Goal: Task Accomplishment & Management: Use online tool/utility

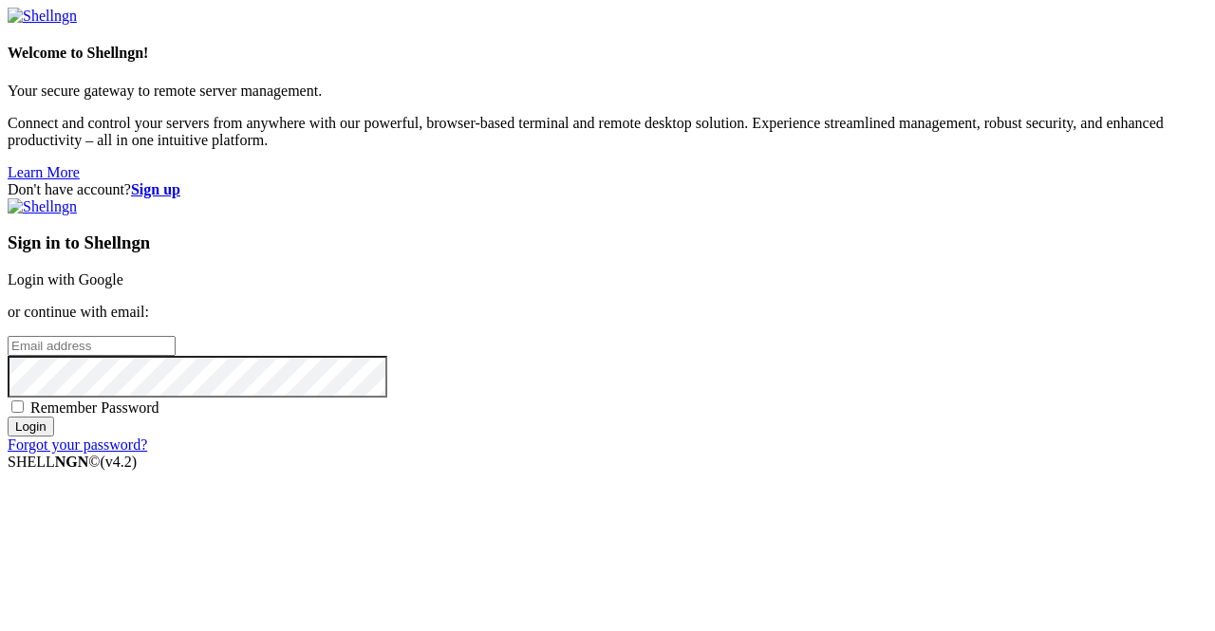
click at [123, 272] on link "Login with Google" at bounding box center [66, 280] width 116 height 16
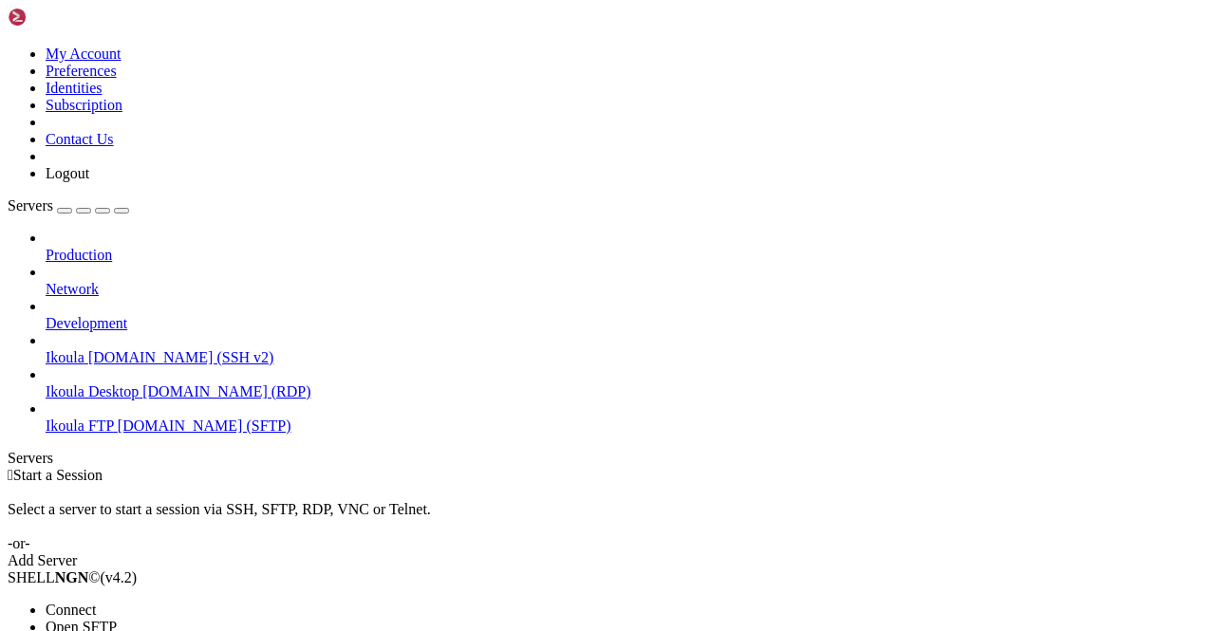
click at [190, 602] on li "Connect" at bounding box center [132, 610] width 173 height 17
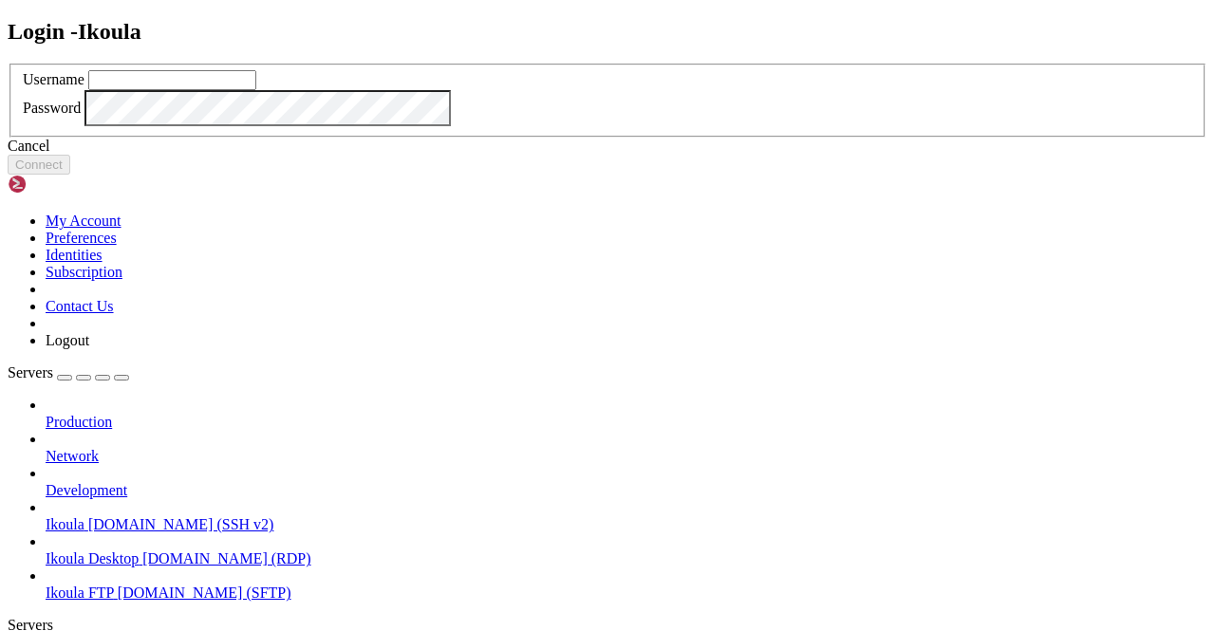
click at [256, 90] on input "text" at bounding box center [172, 80] width 168 height 20
type input "plb"
click button "Connect" at bounding box center [39, 165] width 63 height 20
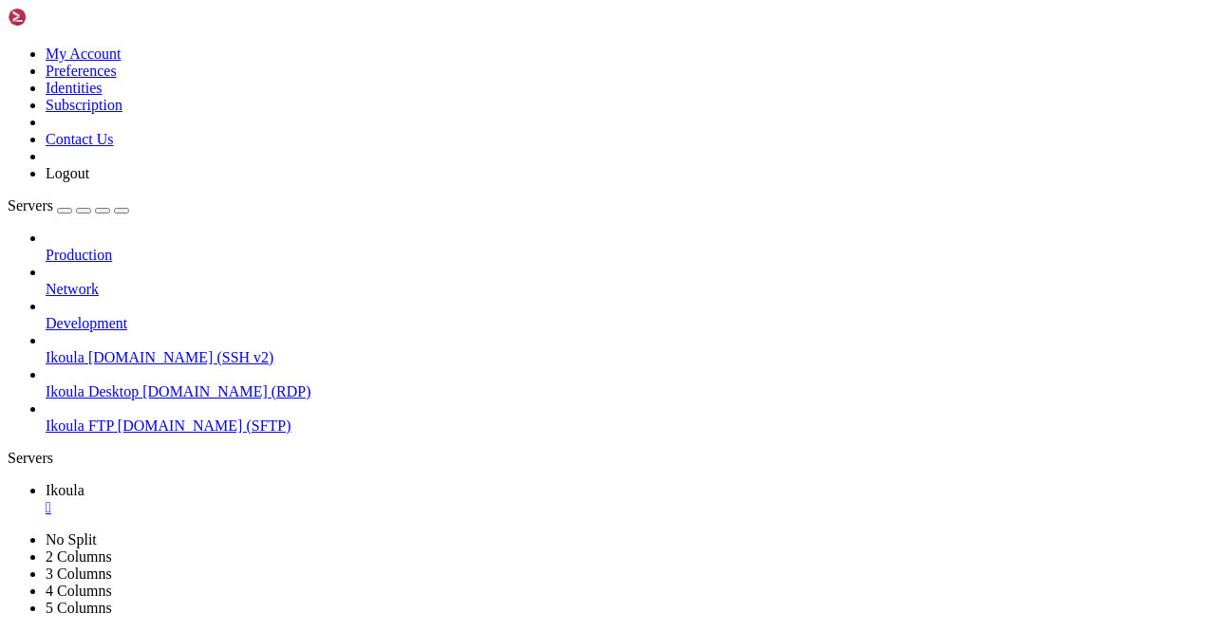
scroll to position [10540, 0]
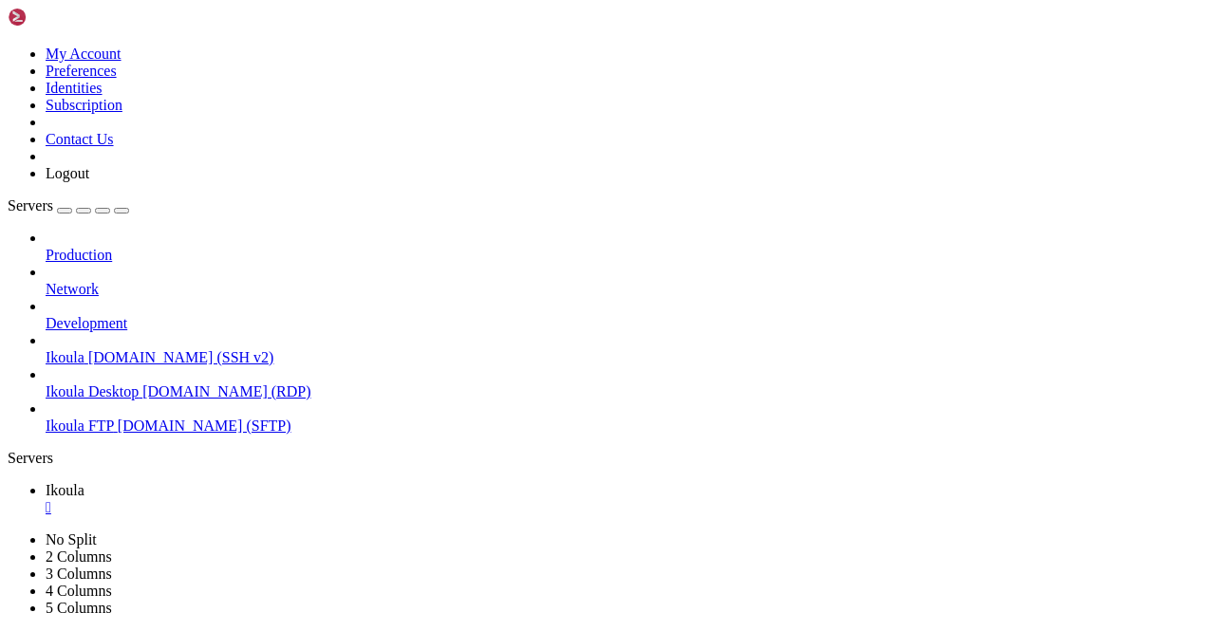
drag, startPoint x: 175, startPoint y: 930, endPoint x: 606, endPoint y: 1082, distance: 457.4
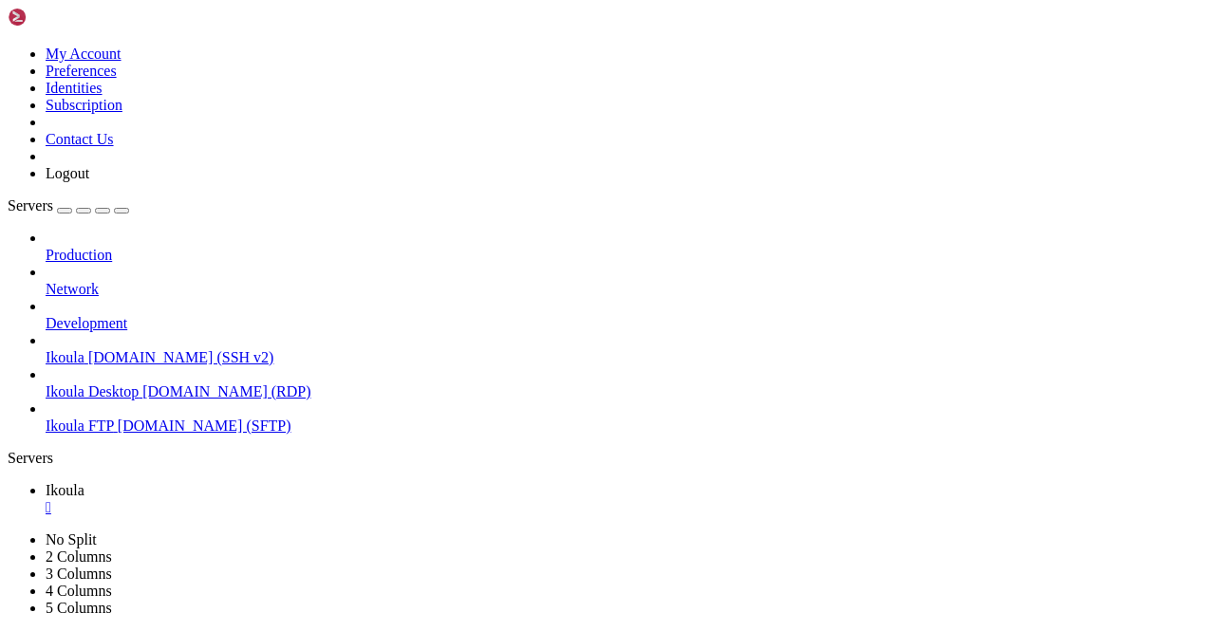
drag, startPoint x: 13, startPoint y: 1092, endPoint x: 52, endPoint y: 1136, distance: 58.5
drag, startPoint x: 13, startPoint y: 1093, endPoint x: 36, endPoint y: 1155, distance: 65.8
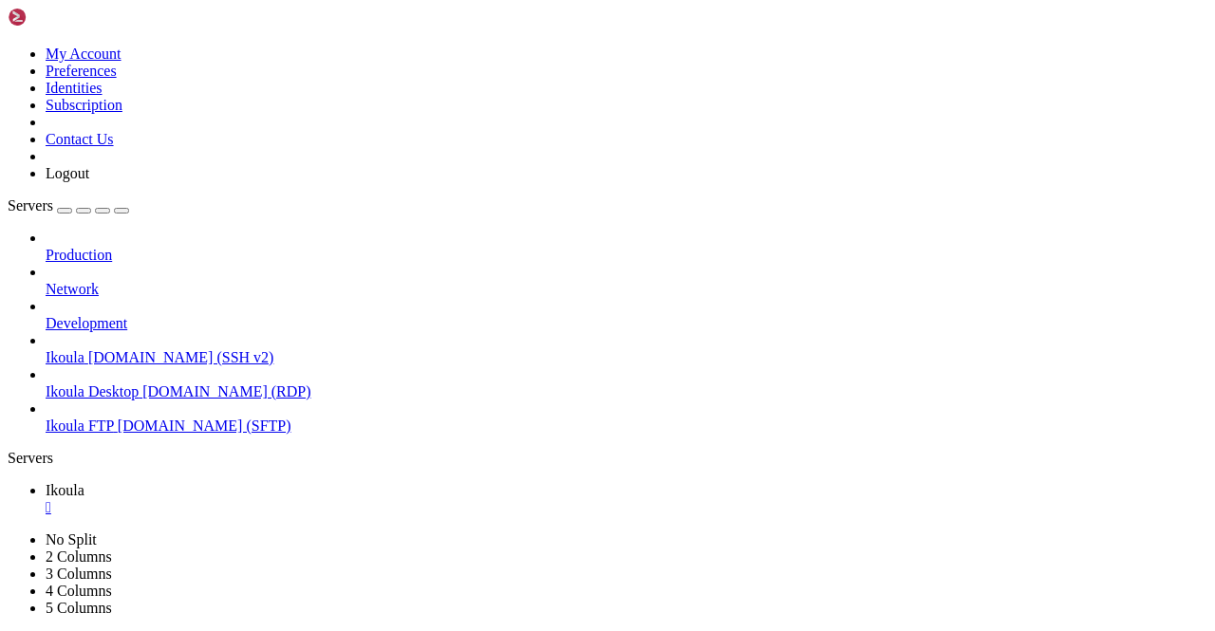
drag, startPoint x: 58, startPoint y: 1194, endPoint x: 15, endPoint y: 1094, distance: 109.3
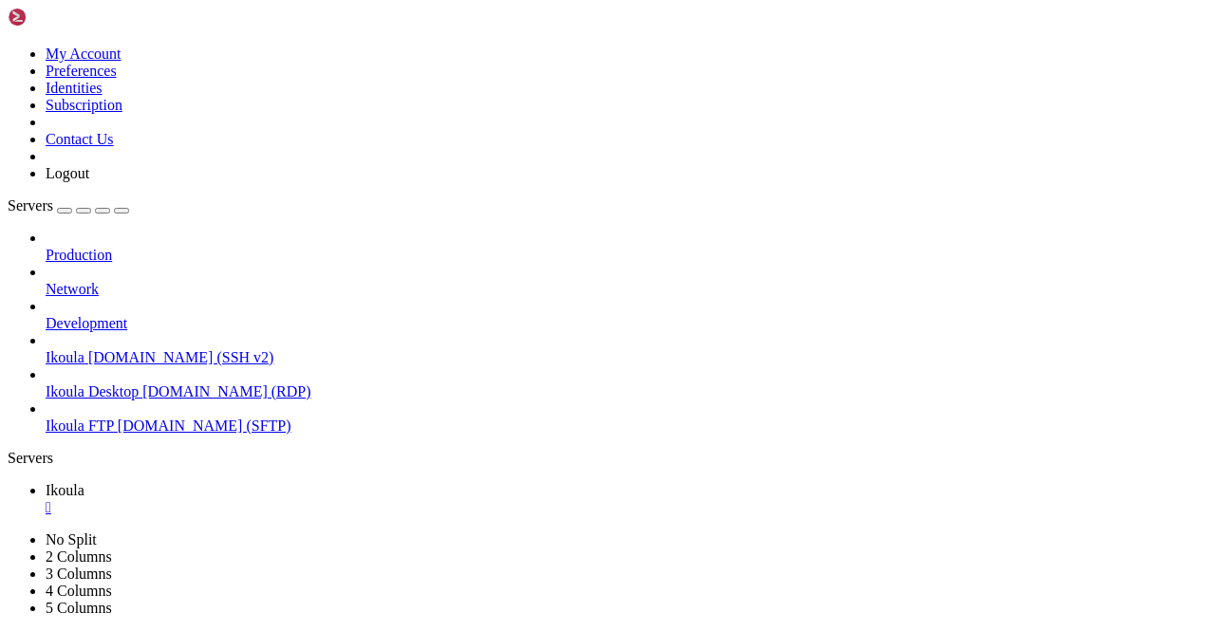
scroll to position [45226, 0]
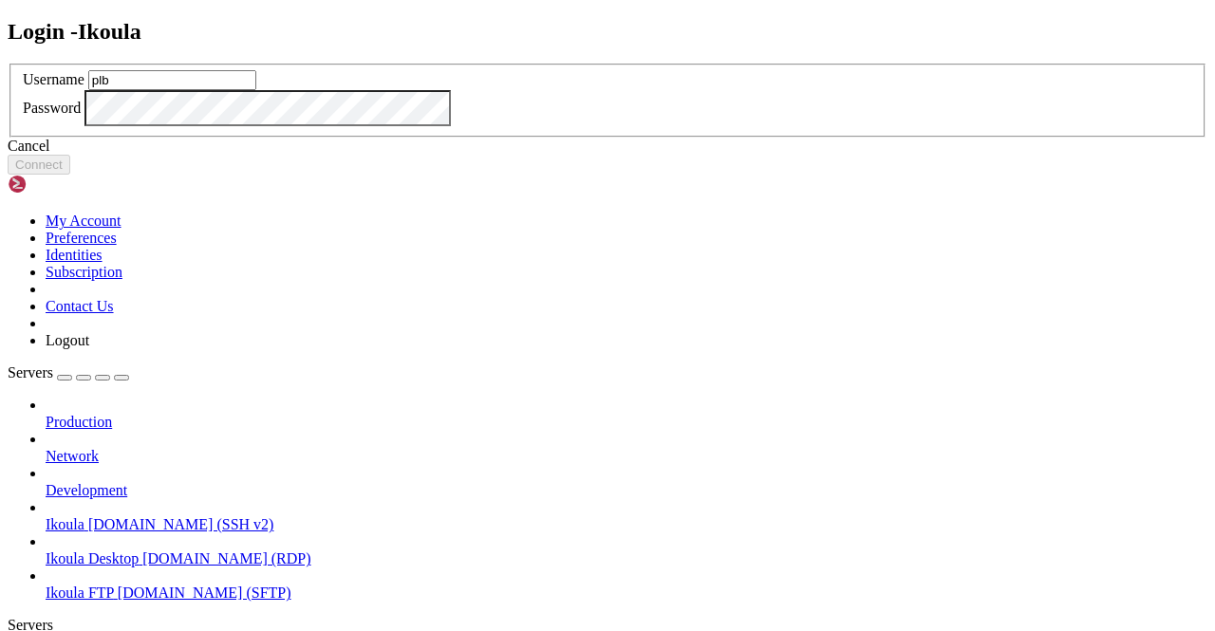
type input "plb"
click button "Connect" at bounding box center [39, 165] width 63 height 20
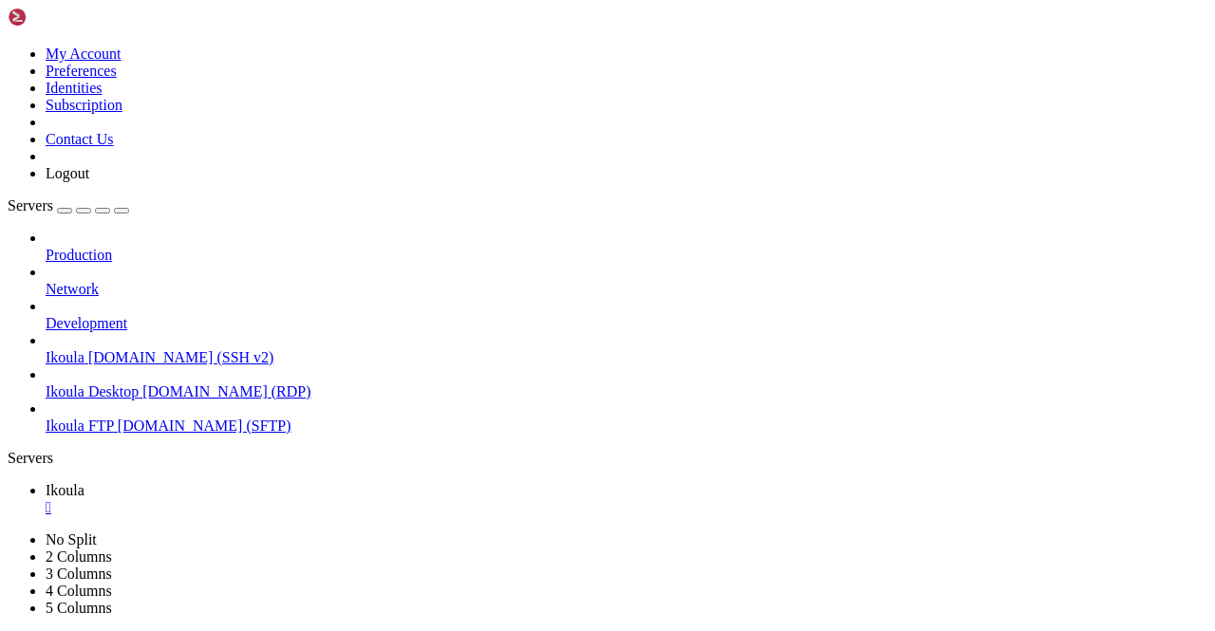
scroll to position [45291, 0]
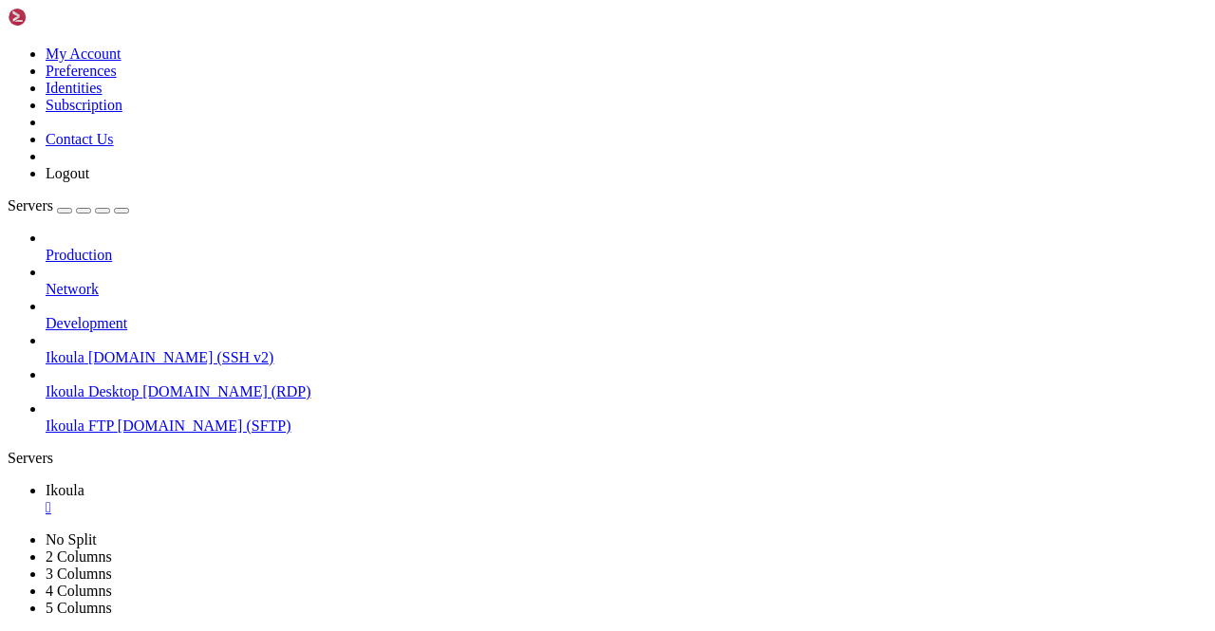
scroll to position [46453, 0]
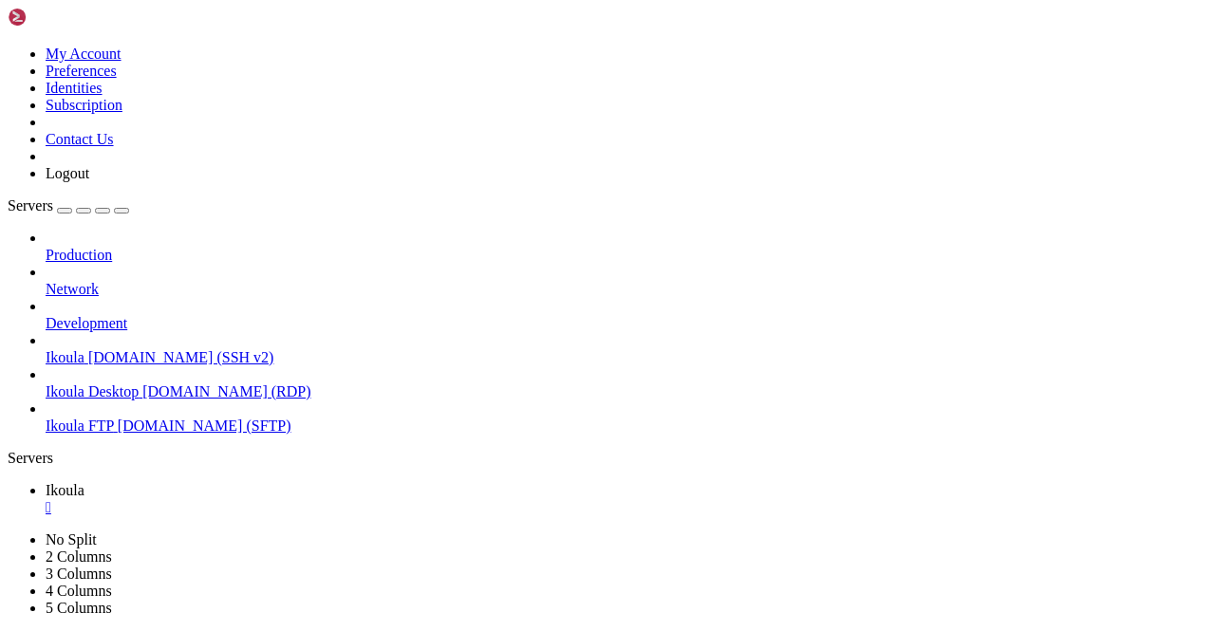
scroll to position [47712, 0]
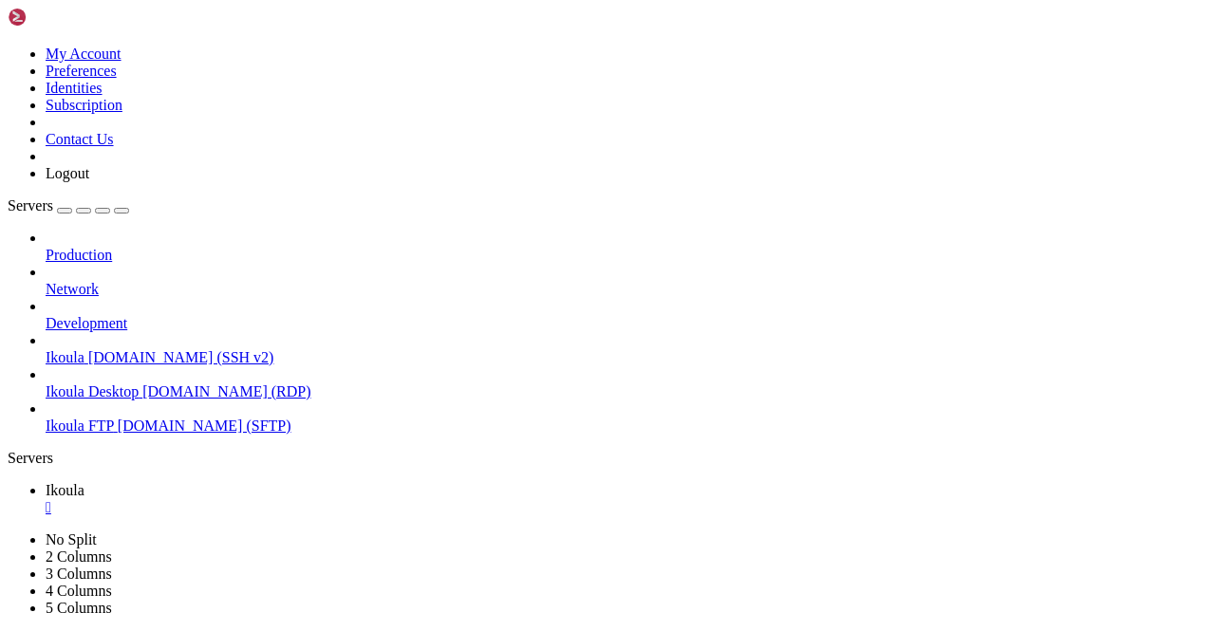
scroll to position [49471, 0]
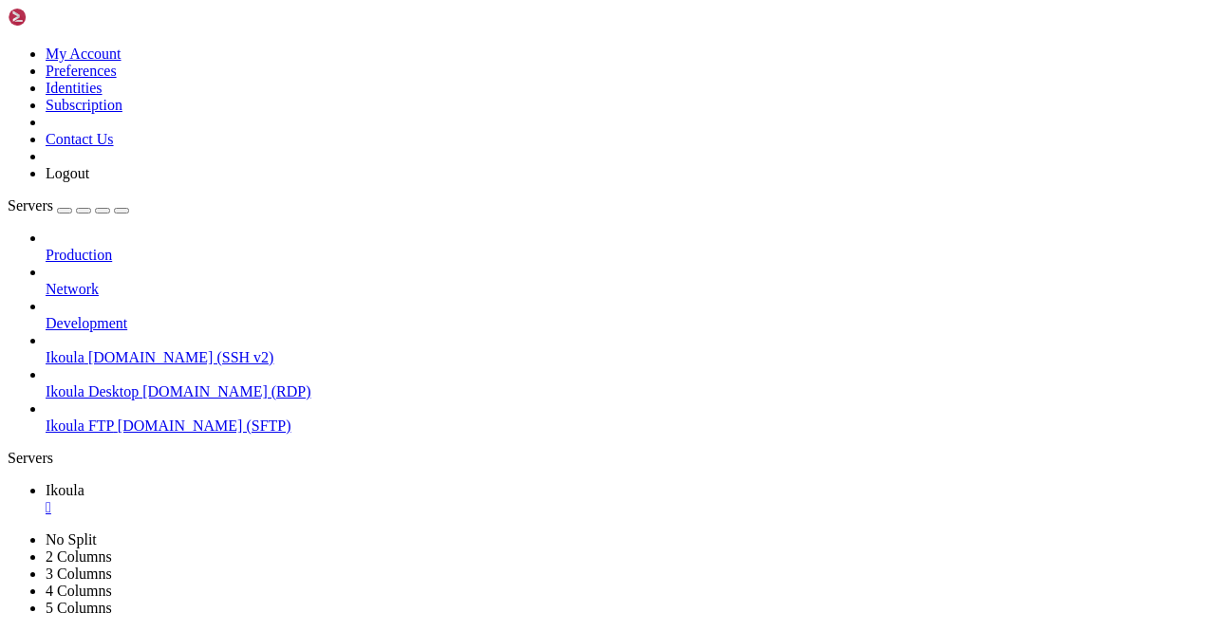
scroll to position [51247, 0]
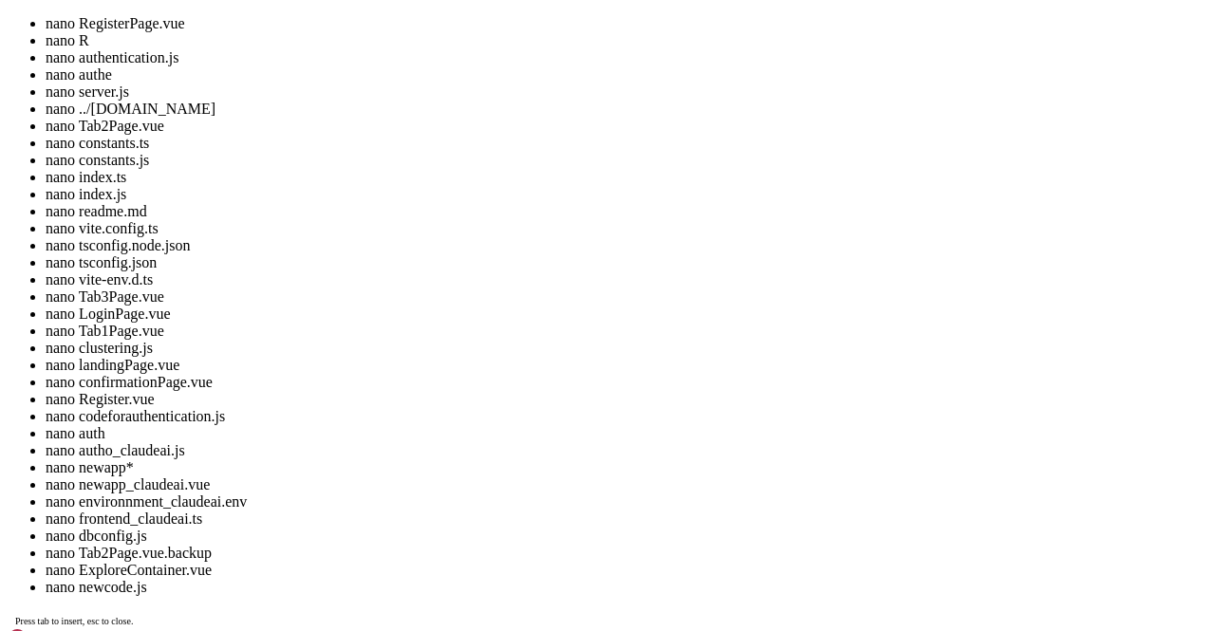
drag, startPoint x: 118, startPoint y: 1794, endPoint x: 659, endPoint y: 1901, distance: 551.5
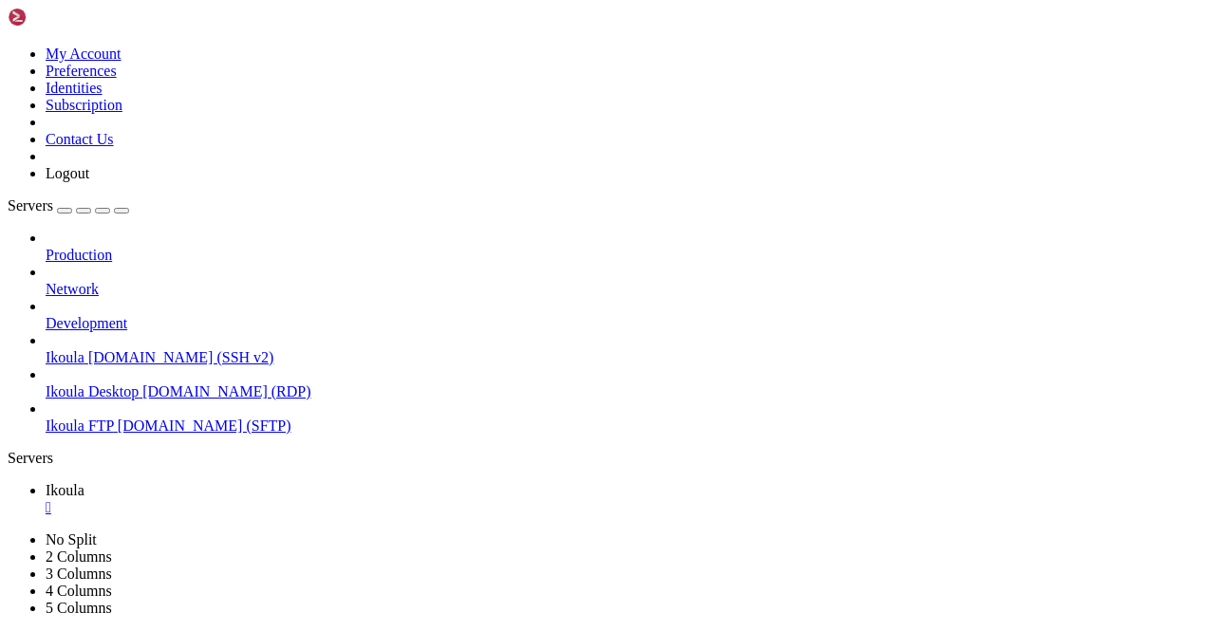
drag, startPoint x: 471, startPoint y: 1189, endPoint x: 190, endPoint y: 1164, distance: 282.1
drag, startPoint x: 107, startPoint y: 1168, endPoint x: 498, endPoint y: 1186, distance: 391.6
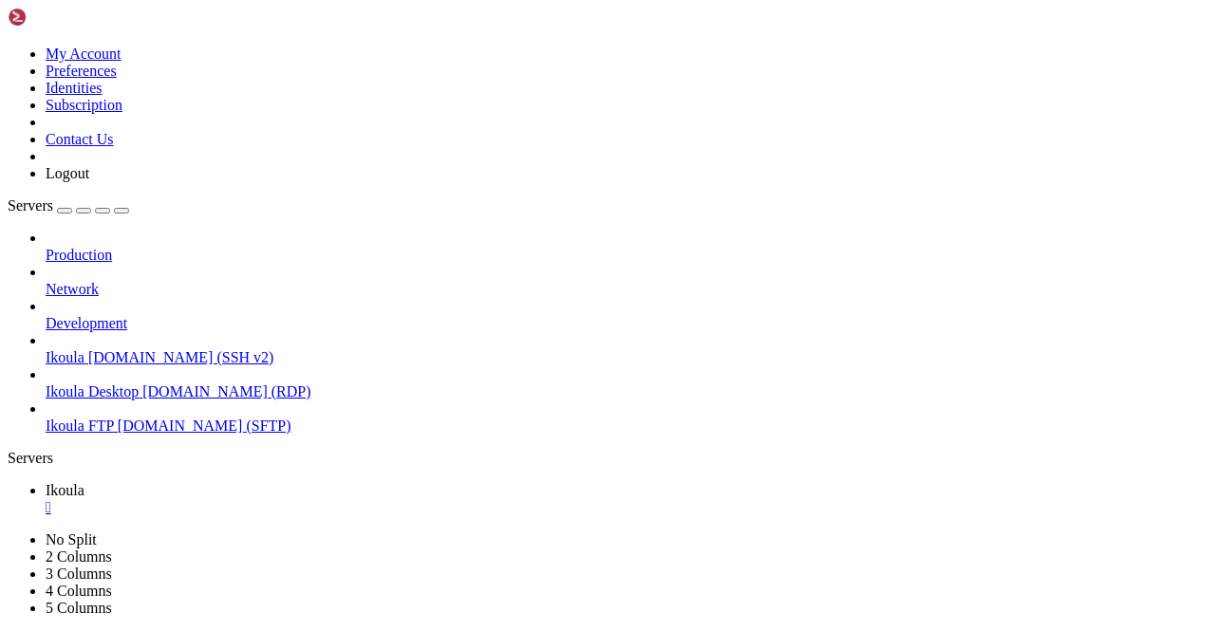
scroll to position [51344, 0]
copy div "'450 The [DOMAIN_NAME] domain must be verified in your account to send emails. …"
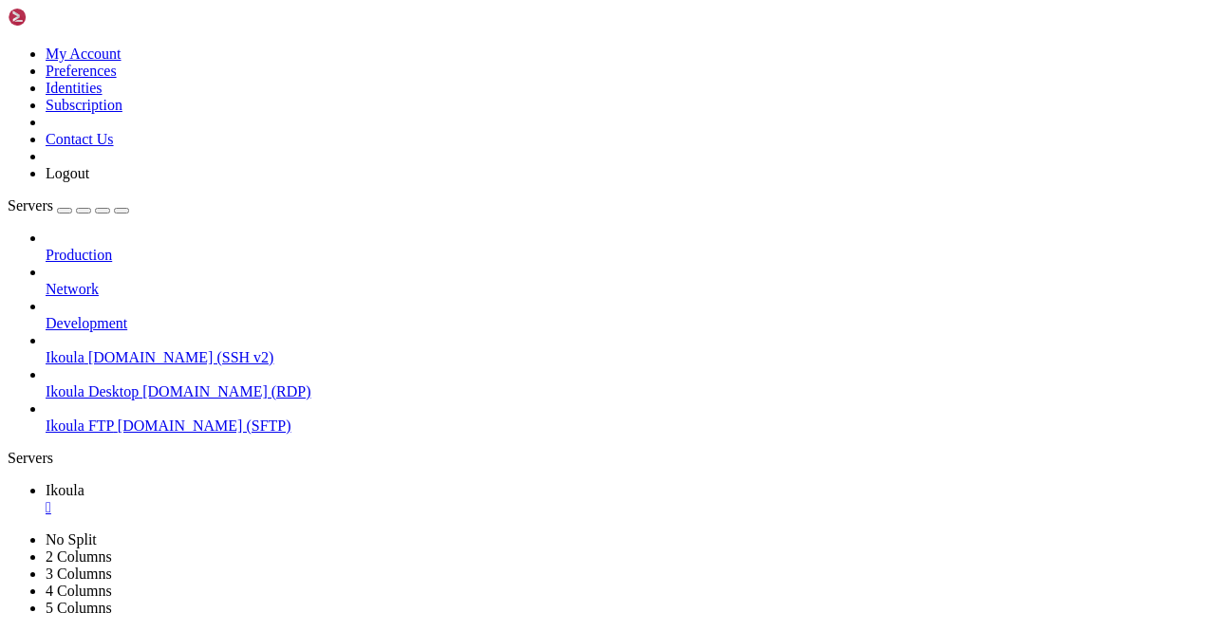
drag, startPoint x: 506, startPoint y: 1158, endPoint x: 968, endPoint y: 1156, distance: 462.4
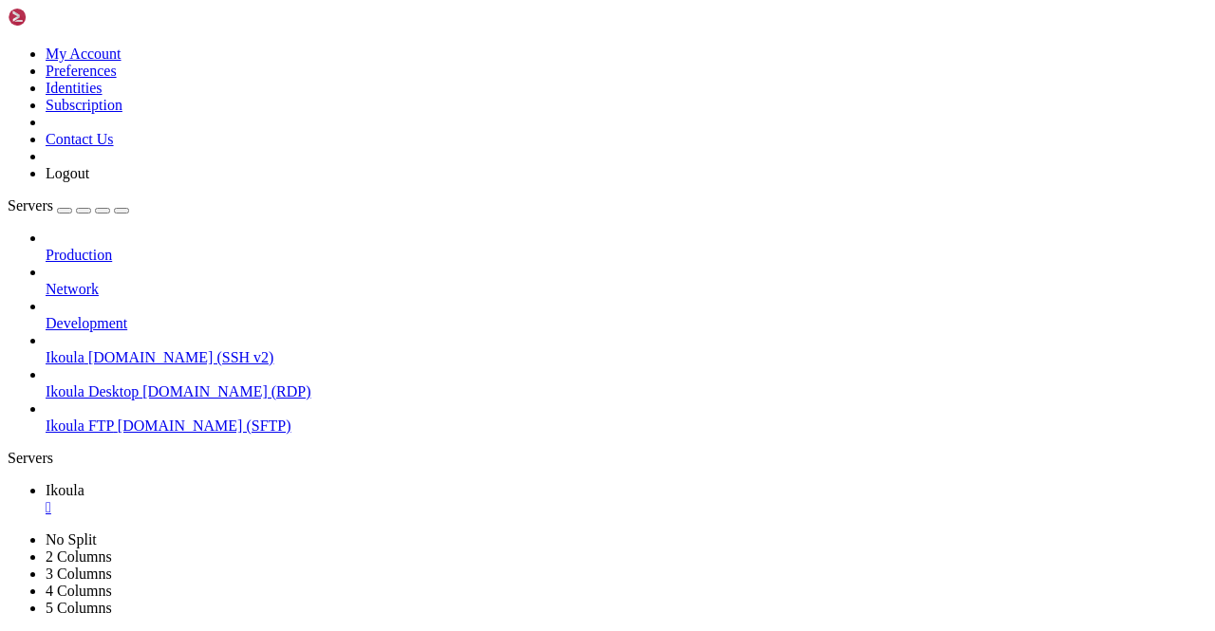
scroll to position [55718, 0]
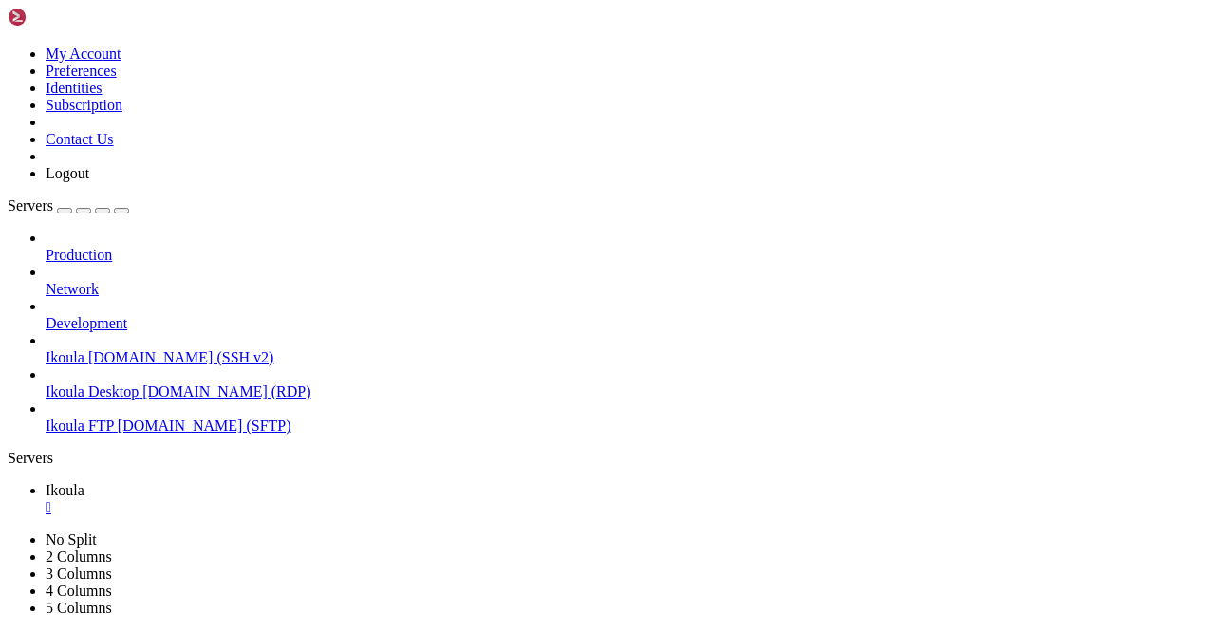
scroll to position [56654, 0]
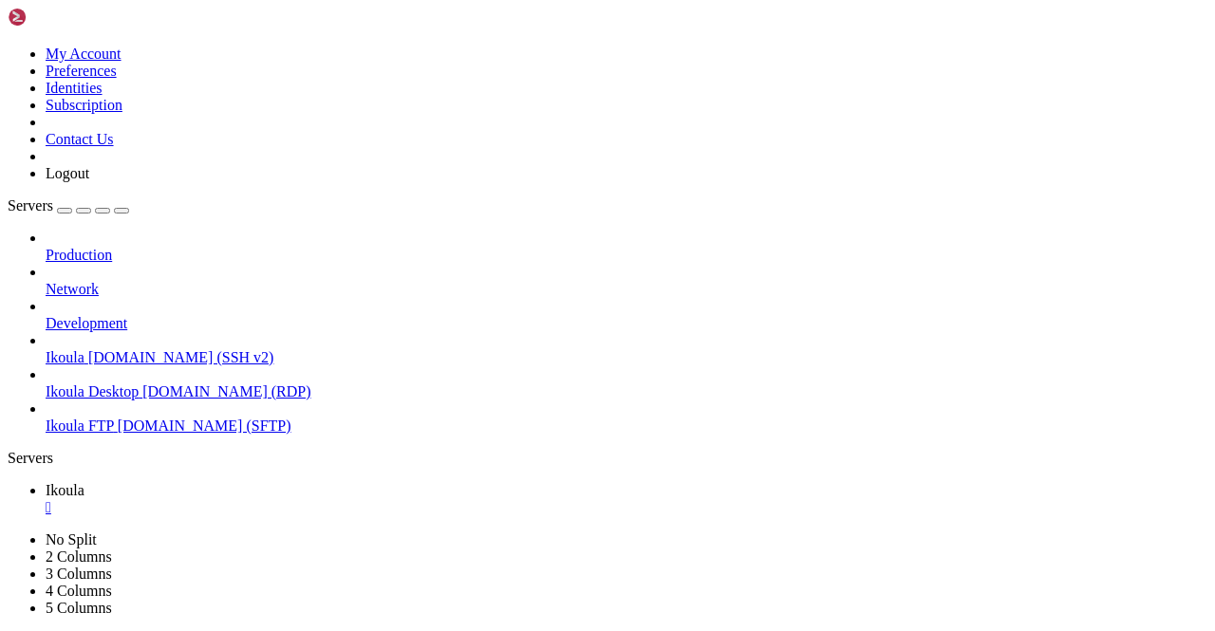
drag, startPoint x: 603, startPoint y: 1190, endPoint x: 641, endPoint y: 1181, distance: 38.9
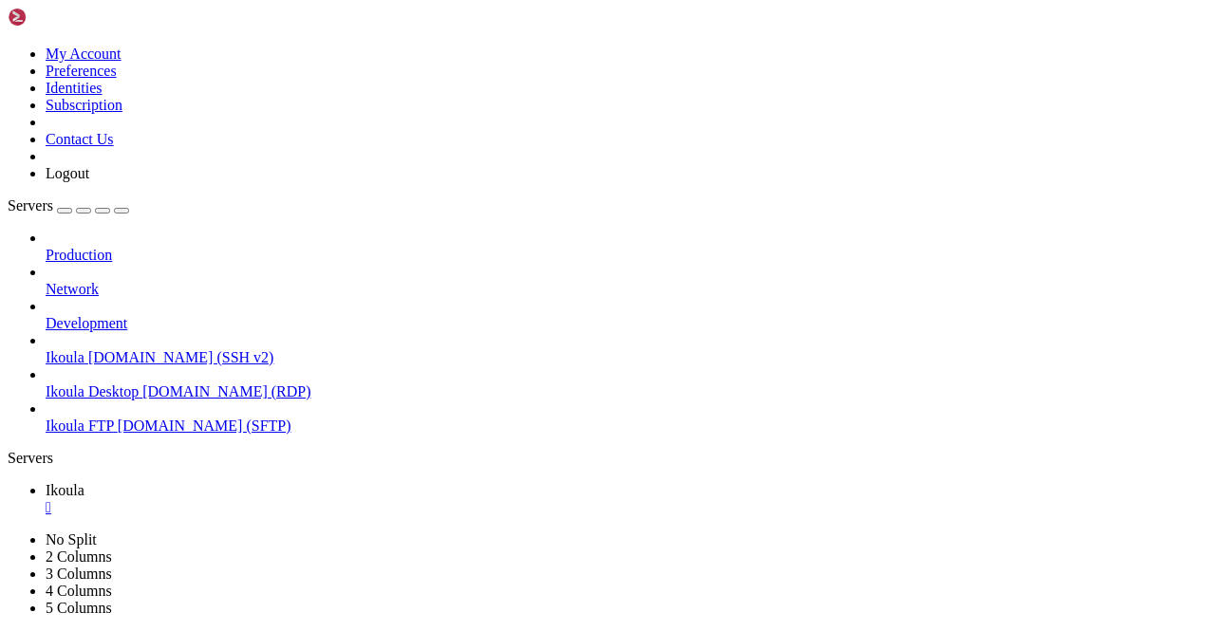
scroll to position [58962, 0]
drag, startPoint x: 718, startPoint y: 1300, endPoint x: 704, endPoint y: 1284, distance: 20.9
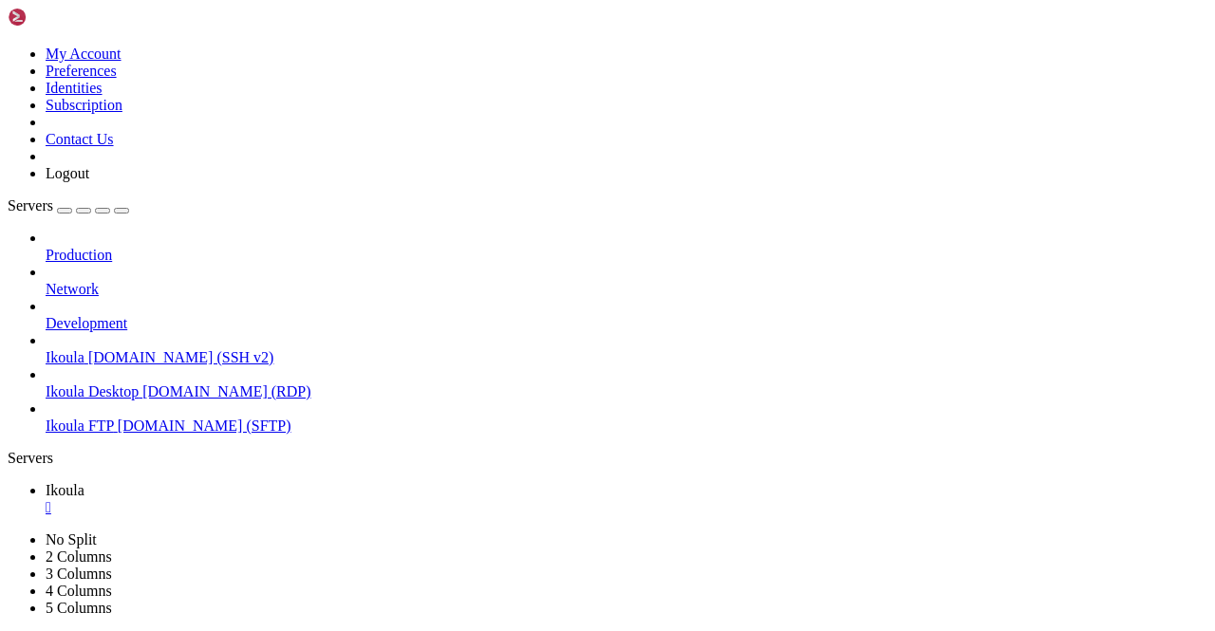
scroll to position [59495, 0]
